Goal: Information Seeking & Learning: Understand process/instructions

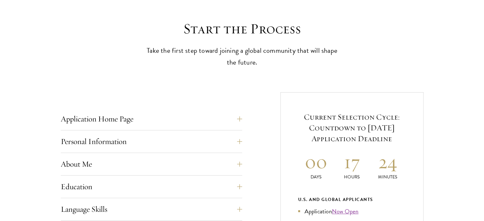
scroll to position [245, 0]
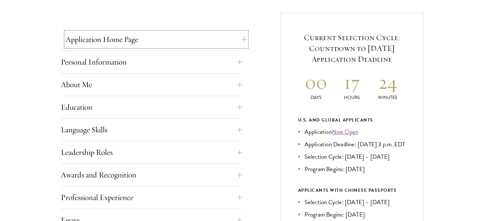
click at [188, 39] on button "Application Home Page" at bounding box center [157, 39] width 182 height 15
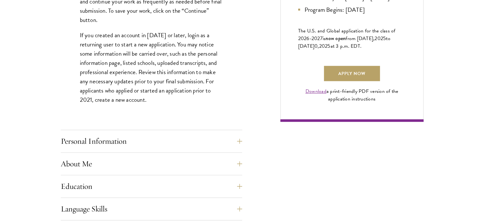
scroll to position [461, 0]
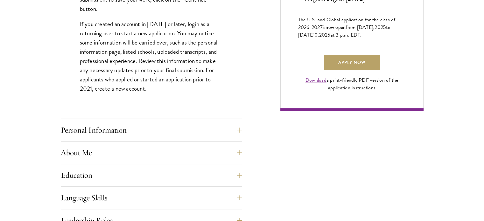
click at [186, 121] on div "Application Home Page The online application form must be completed in English.…" at bounding box center [152, 137] width 182 height 643
click at [192, 129] on button "Personal Information" at bounding box center [157, 130] width 182 height 15
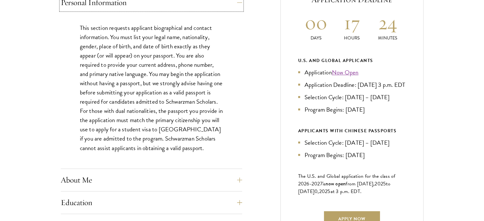
scroll to position [307, 0]
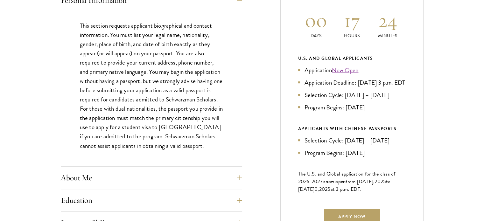
click at [140, 171] on button "About Me" at bounding box center [157, 177] width 182 height 15
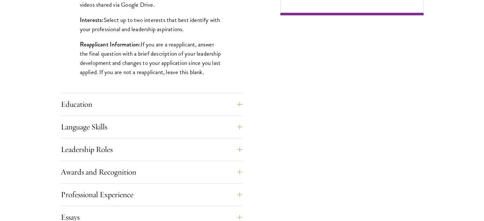
scroll to position [572, 0]
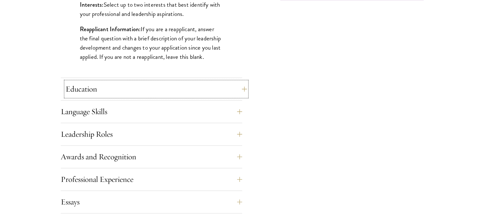
click at [203, 89] on button "Education" at bounding box center [157, 89] width 182 height 15
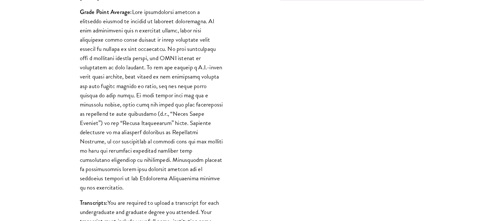
drag, startPoint x: 484, startPoint y: 67, endPoint x: 488, endPoint y: 80, distance: 13.6
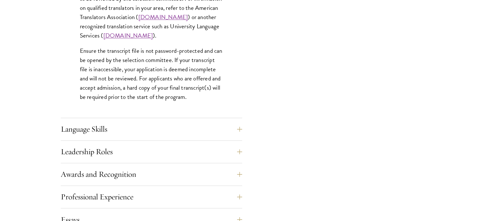
scroll to position [1062, 0]
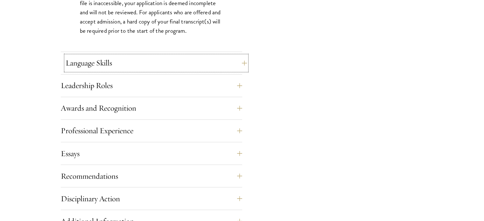
click at [209, 61] on button "Language Skills" at bounding box center [157, 62] width 182 height 15
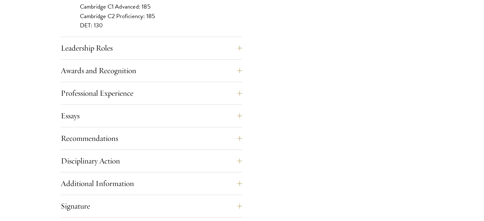
scroll to position [671, 0]
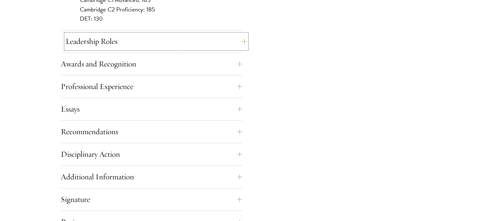
click at [148, 40] on button "Leadership Roles" at bounding box center [157, 41] width 182 height 15
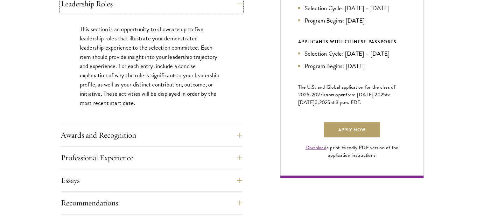
scroll to position [397, 0]
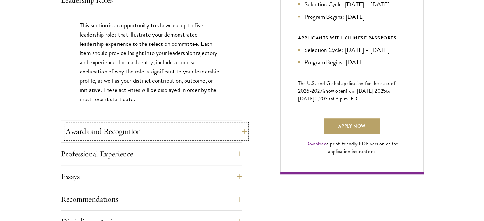
click at [127, 131] on button "Awards and Recognition" at bounding box center [157, 131] width 182 height 15
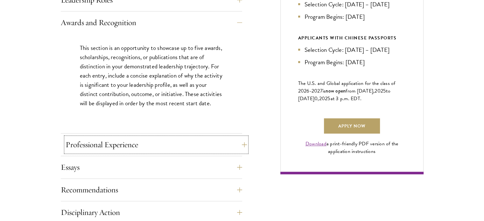
click at [120, 144] on button "Professional Experience" at bounding box center [157, 144] width 182 height 15
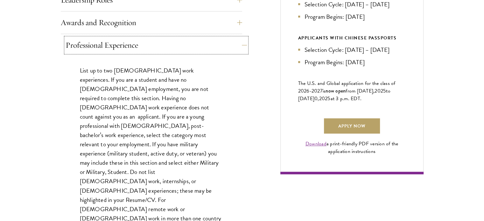
click at [209, 44] on button "Professional Experience" at bounding box center [157, 45] width 182 height 15
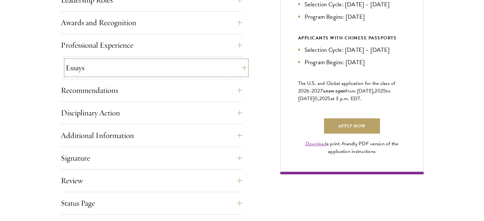
click at [204, 62] on button "Essays" at bounding box center [157, 67] width 182 height 15
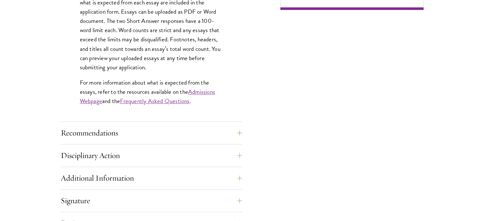
scroll to position [567, 0]
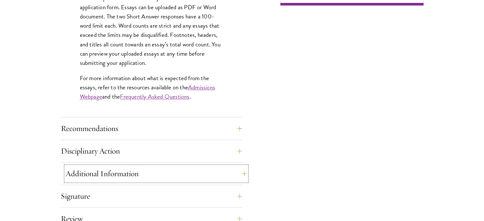
click at [205, 174] on button "Additional Information" at bounding box center [157, 173] width 182 height 15
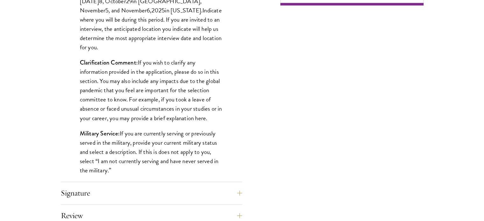
scroll to position [0, 0]
